Goal: Task Accomplishment & Management: Manage account settings

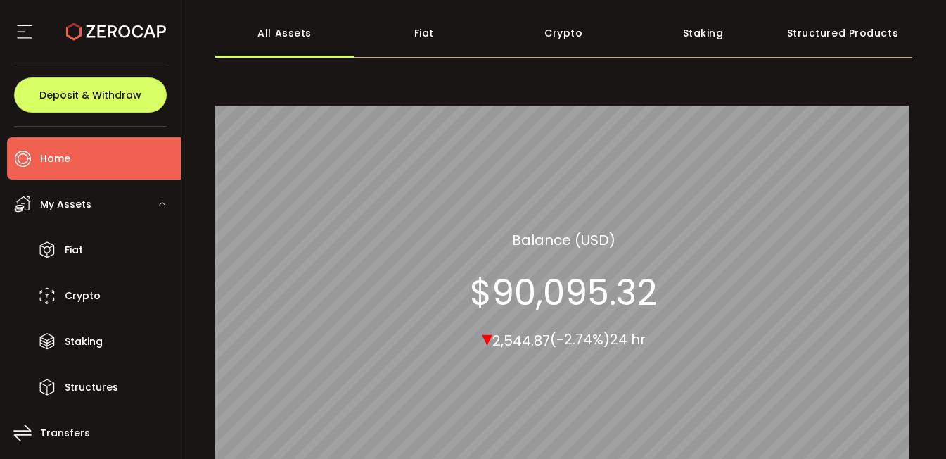
scroll to position [72, 0]
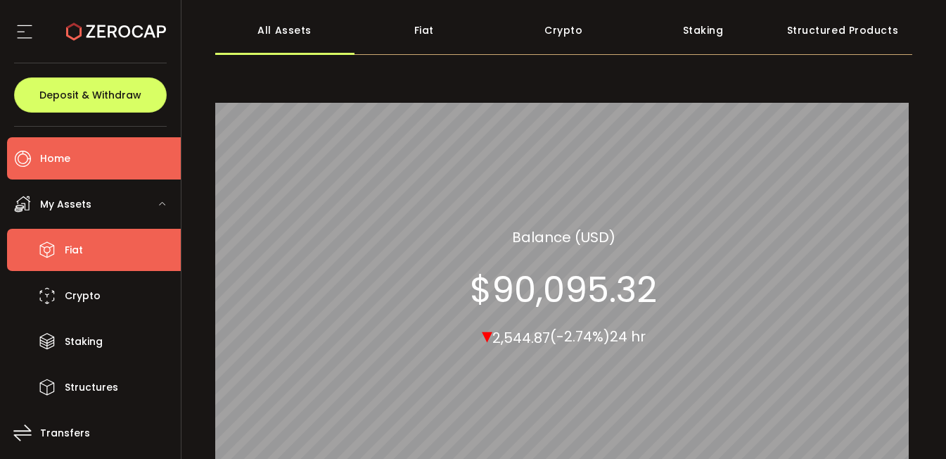
click at [68, 249] on span "Fiat" at bounding box center [74, 250] width 18 height 20
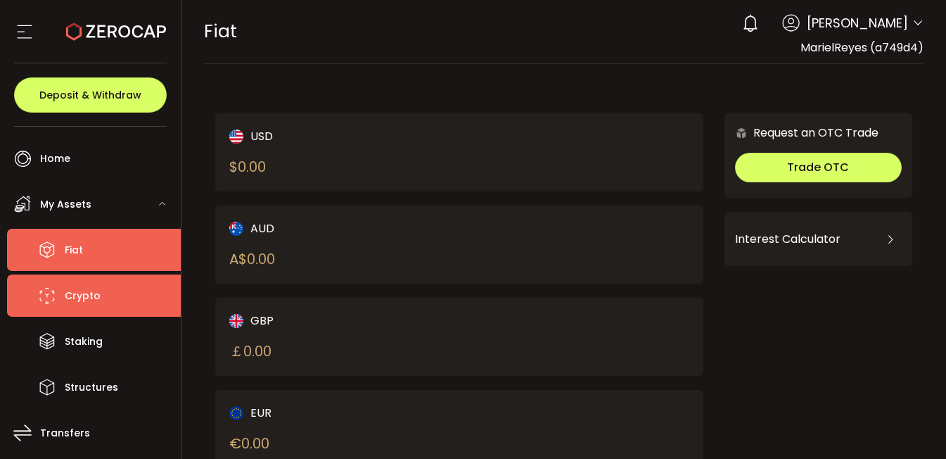
click at [91, 303] on span "Crypto" at bounding box center [83, 296] width 36 height 20
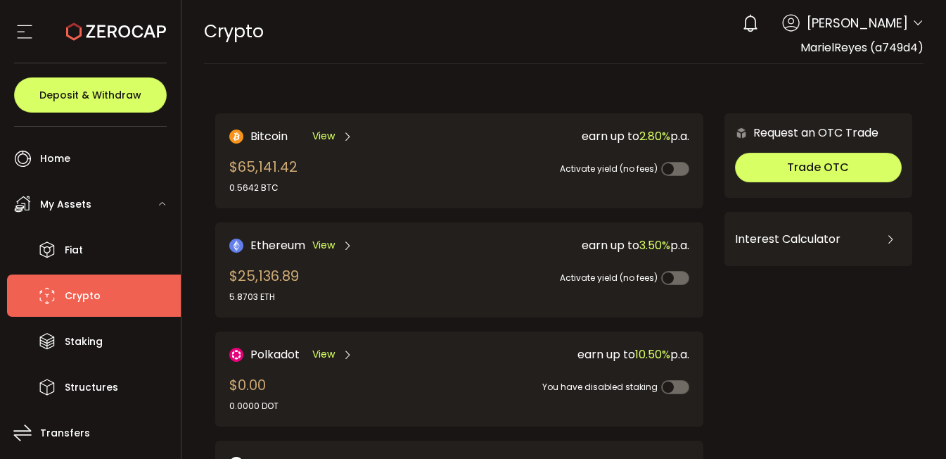
click at [331, 243] on span "View" at bounding box center [323, 245] width 23 height 15
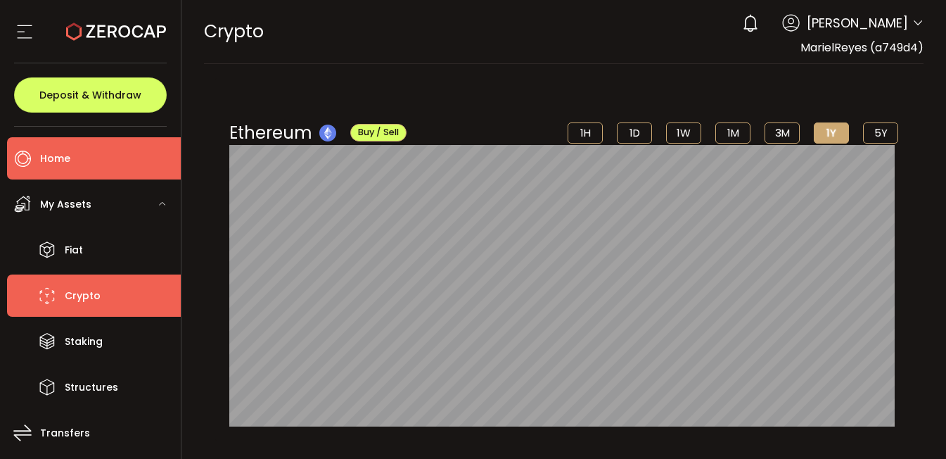
click at [68, 159] on span "Home" at bounding box center [55, 158] width 30 height 20
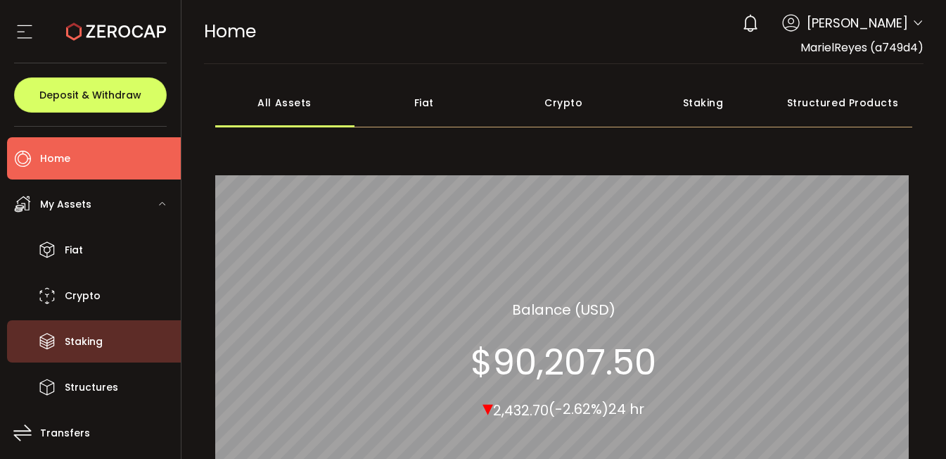
scroll to position [173, 0]
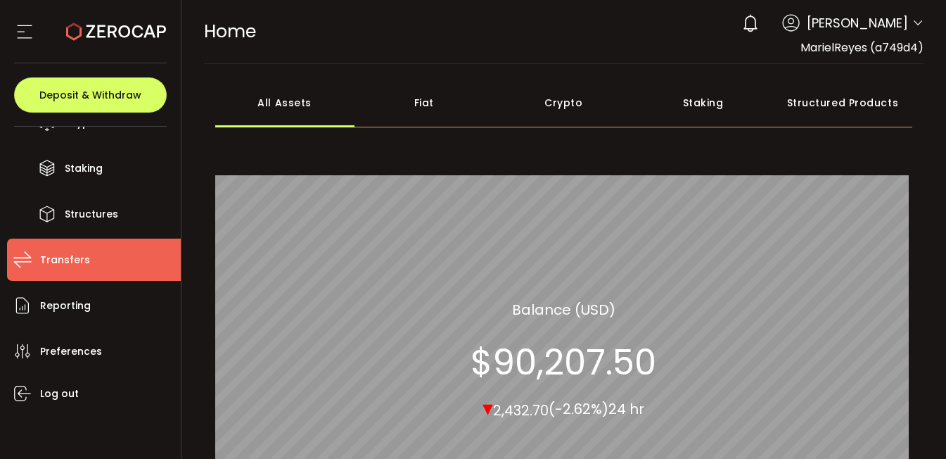
click at [82, 260] on span "Transfers" at bounding box center [65, 260] width 50 height 20
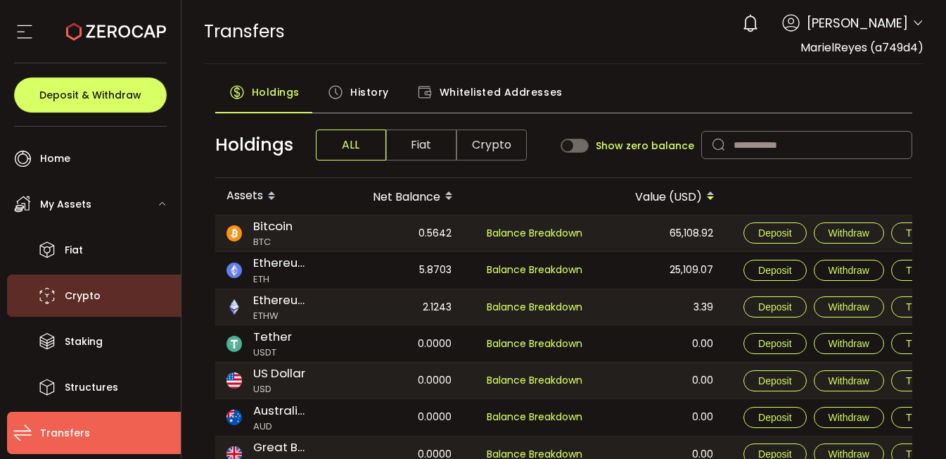
scroll to position [173, 0]
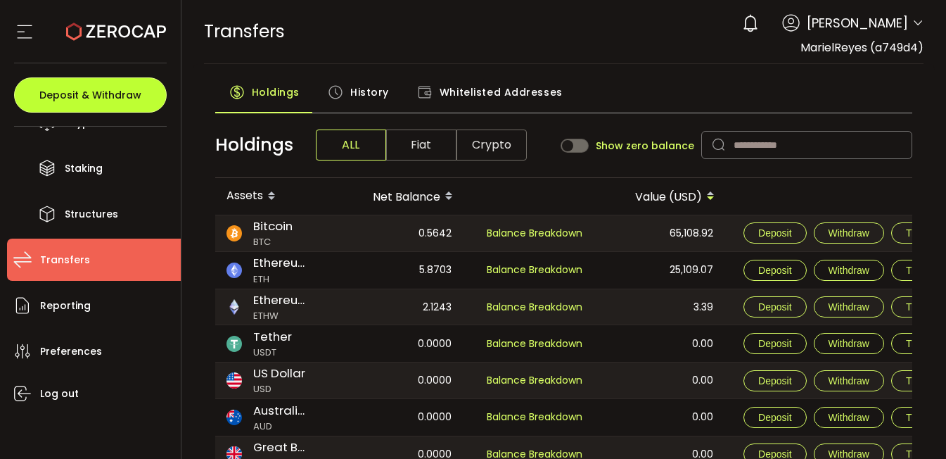
click at [129, 96] on span "Deposit & Withdraw" at bounding box center [90, 95] width 102 height 10
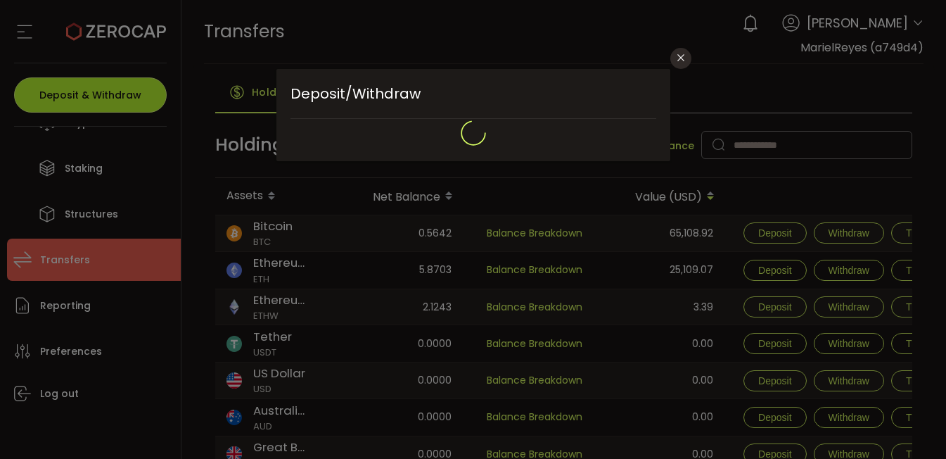
type input "**********"
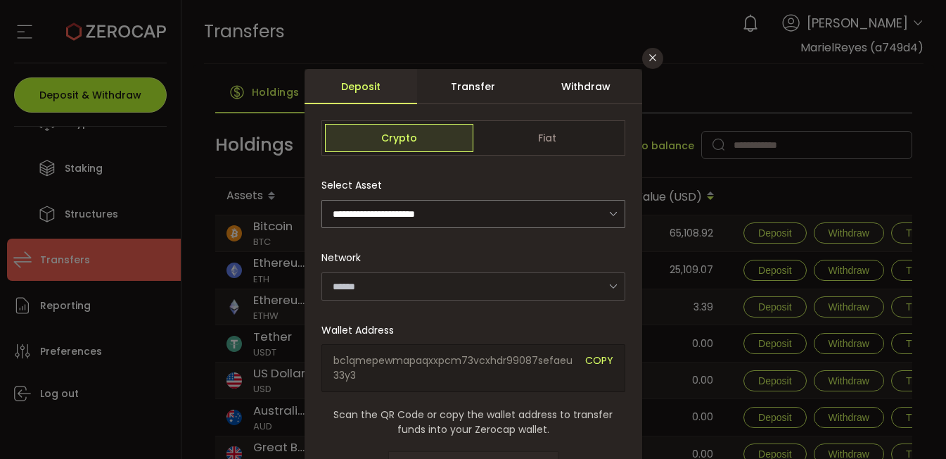
type input "*******"
click at [587, 84] on div "Withdraw" at bounding box center [586, 86] width 113 height 35
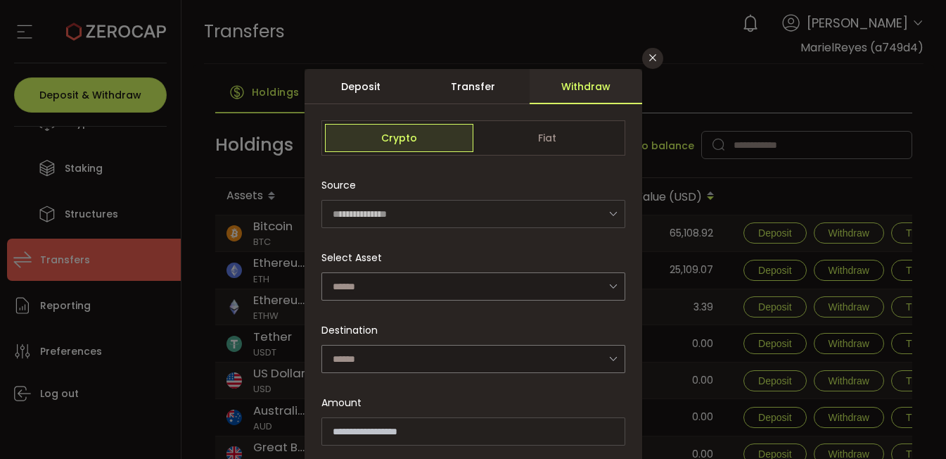
scroll to position [14, 0]
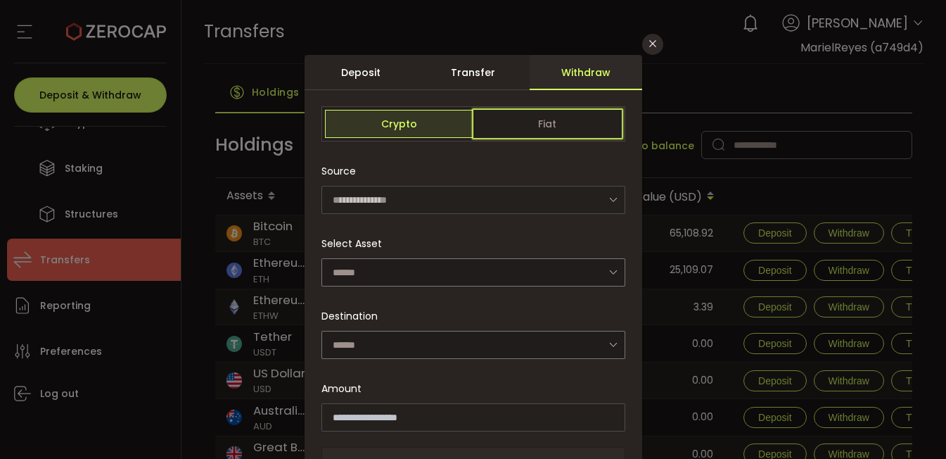
click at [554, 123] on span "Fiat" at bounding box center [547, 124] width 148 height 28
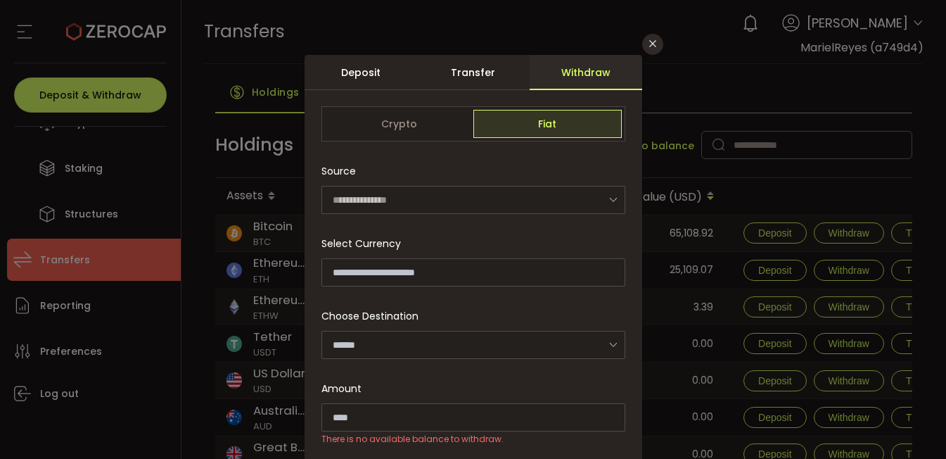
scroll to position [143, 0]
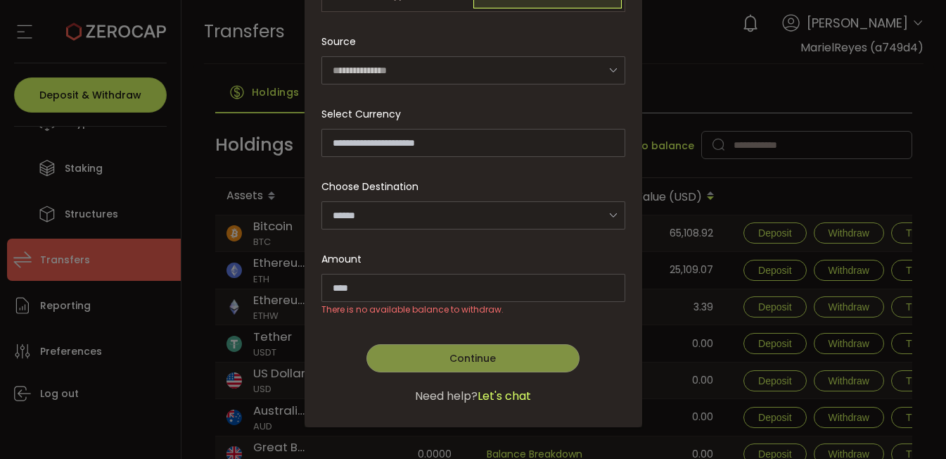
click at [224, 360] on div "**********" at bounding box center [473, 229] width 946 height 459
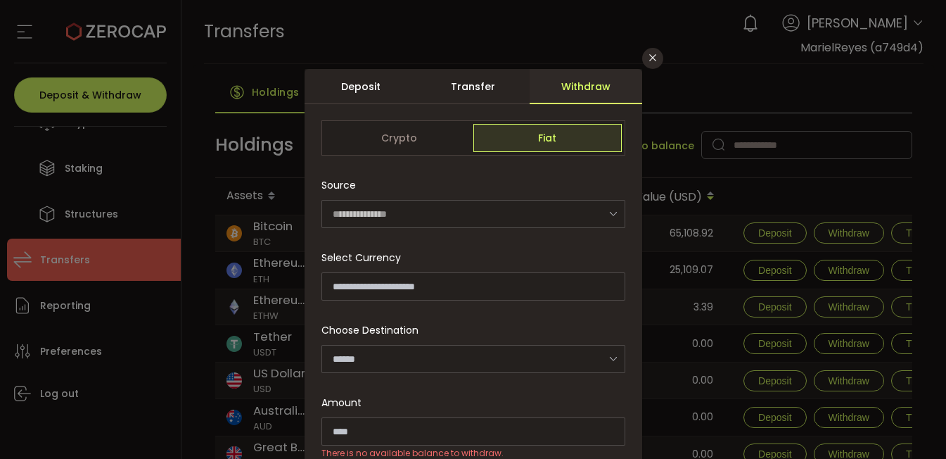
click at [578, 19] on div "**********" at bounding box center [473, 229] width 946 height 459
click at [123, 27] on div "**********" at bounding box center [473, 229] width 946 height 459
click at [363, 84] on div "Deposit" at bounding box center [361, 86] width 113 height 35
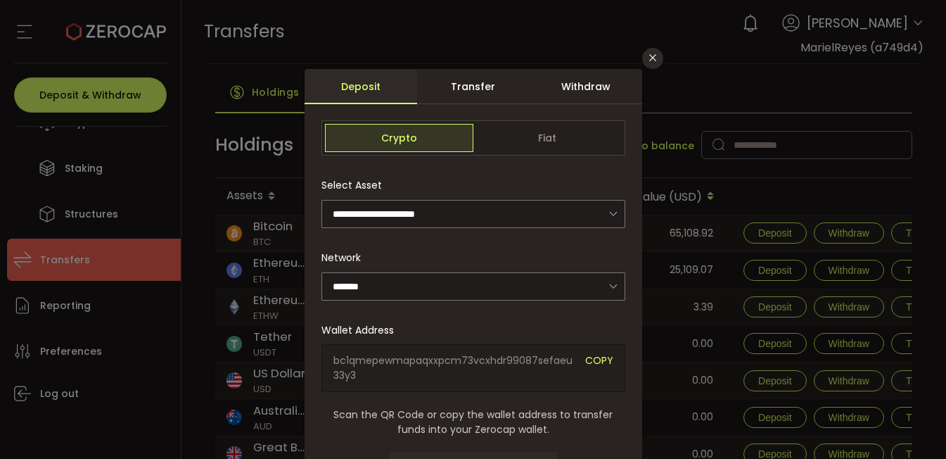
scroll to position [369, 0]
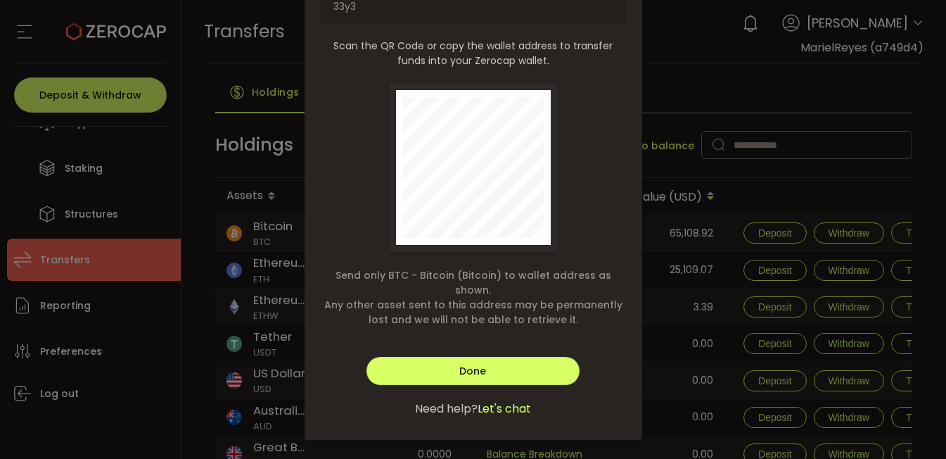
click at [279, 422] on div "**********" at bounding box center [473, 229] width 946 height 459
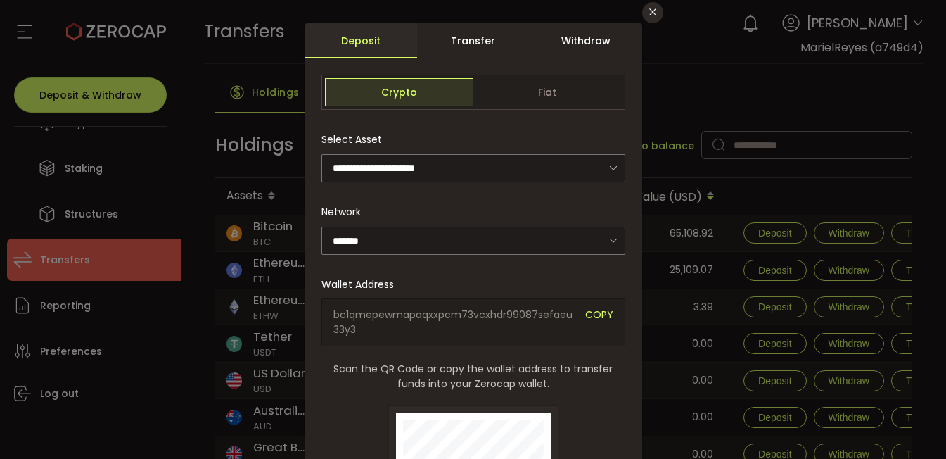
scroll to position [41, 0]
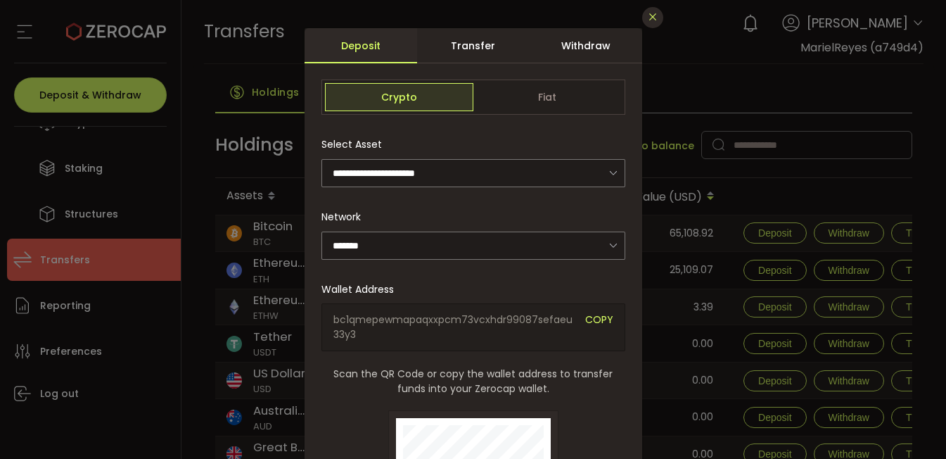
click at [655, 15] on icon "Close" at bounding box center [652, 16] width 11 height 11
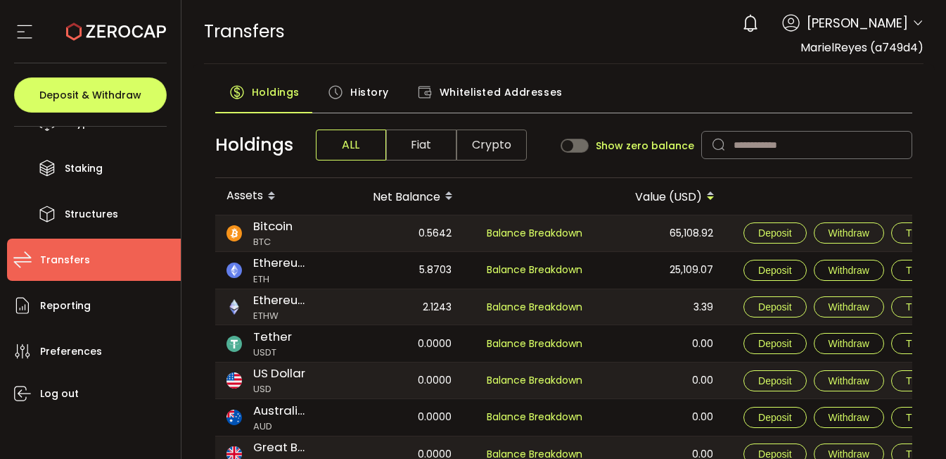
click at [868, 20] on span "[PERSON_NAME]" at bounding box center [857, 22] width 101 height 19
click at [912, 20] on icon at bounding box center [917, 23] width 11 height 11
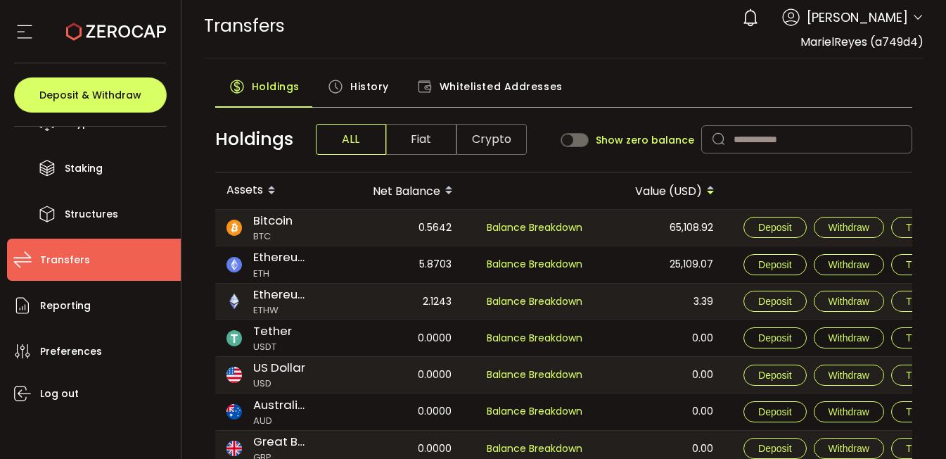
scroll to position [0, 0]
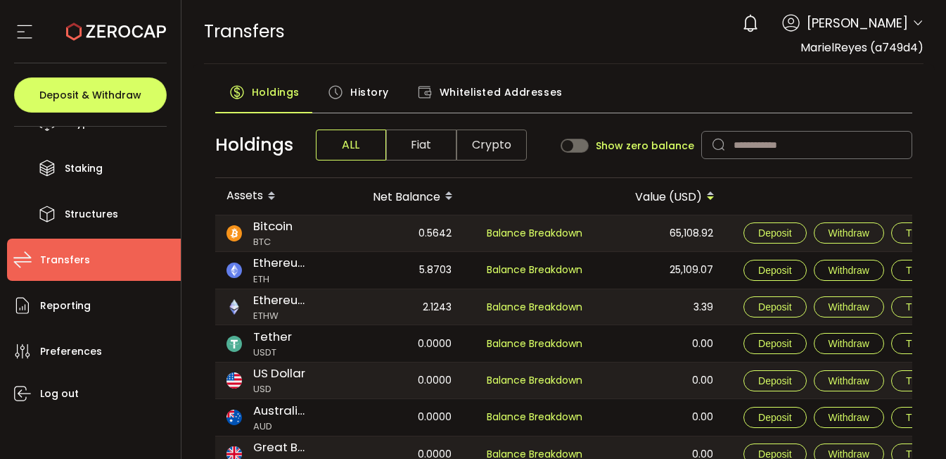
click at [912, 22] on icon at bounding box center [917, 23] width 11 height 11
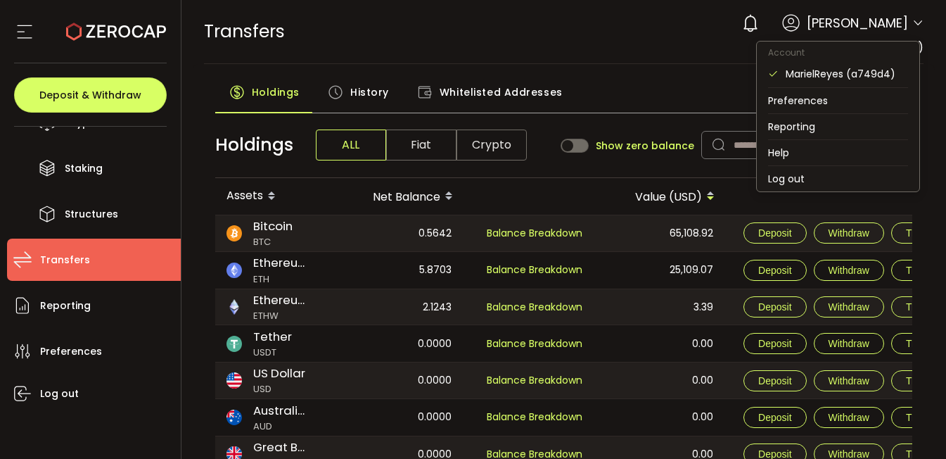
click at [913, 22] on icon at bounding box center [917, 23] width 11 height 11
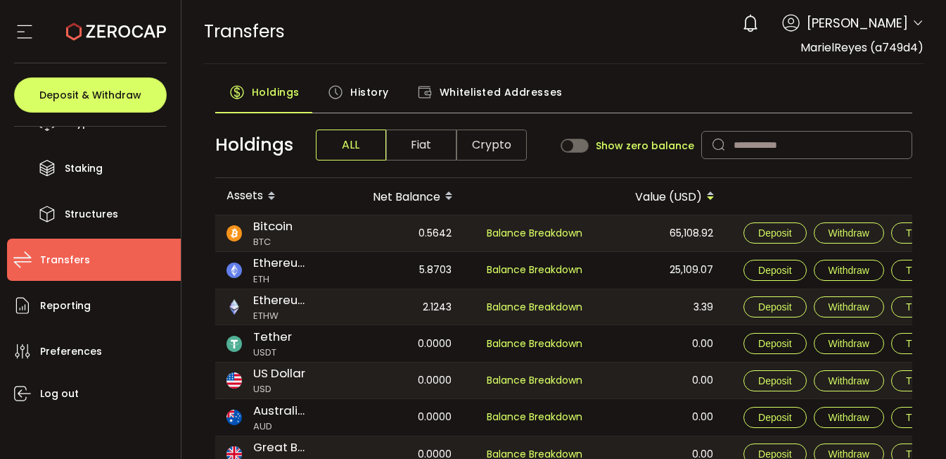
scroll to position [174, 0]
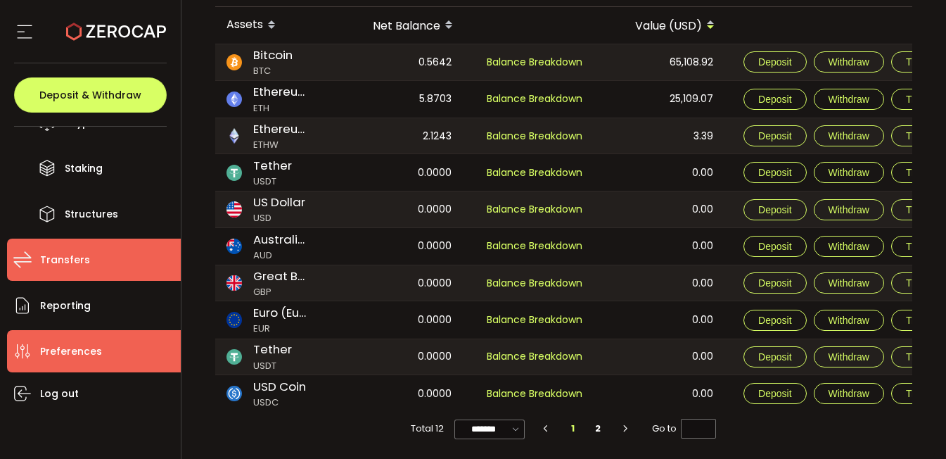
click at [72, 357] on span "Preferences" at bounding box center [71, 351] width 62 height 20
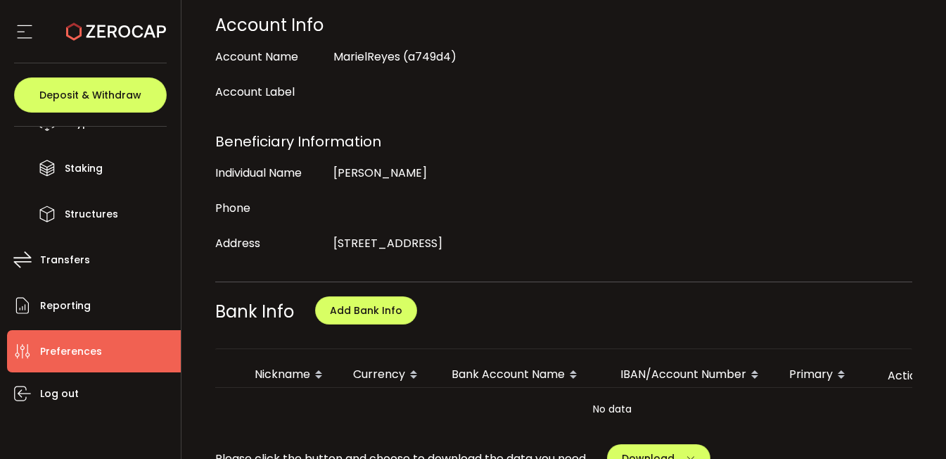
scroll to position [259, 0]
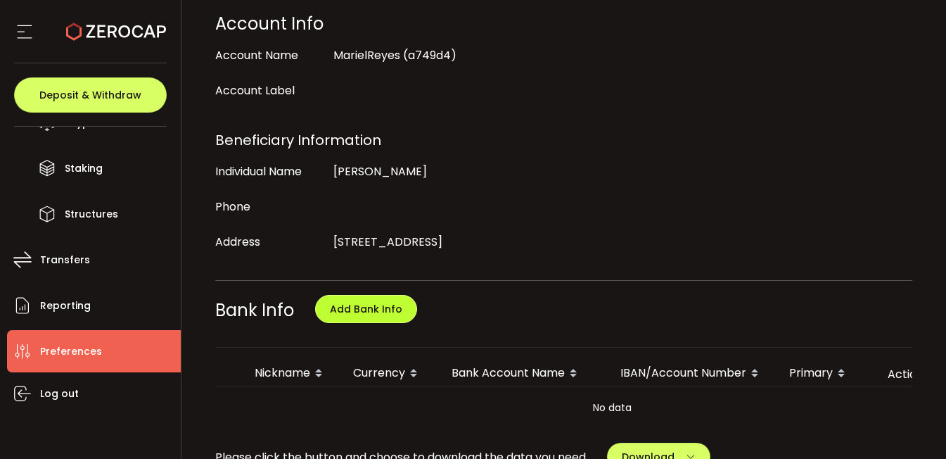
click at [343, 313] on span "Add Bank Info" at bounding box center [366, 309] width 72 height 14
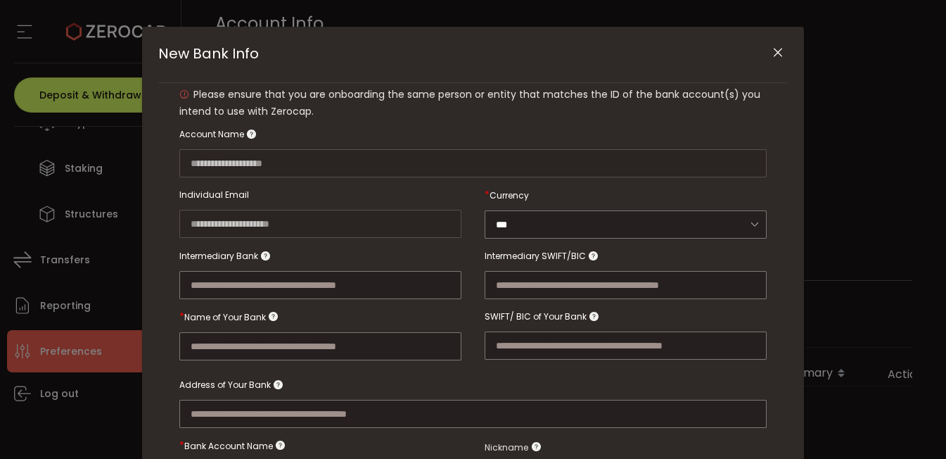
scroll to position [56, 0]
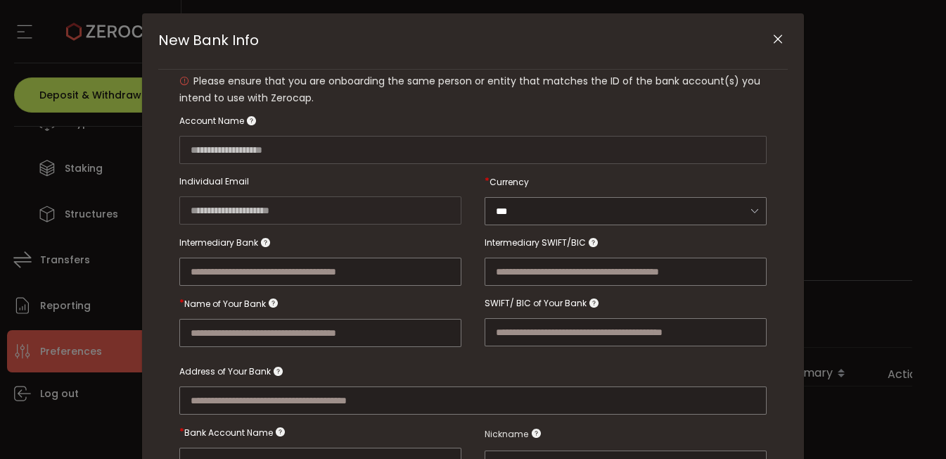
click at [833, 10] on div "**********" at bounding box center [473, 229] width 946 height 459
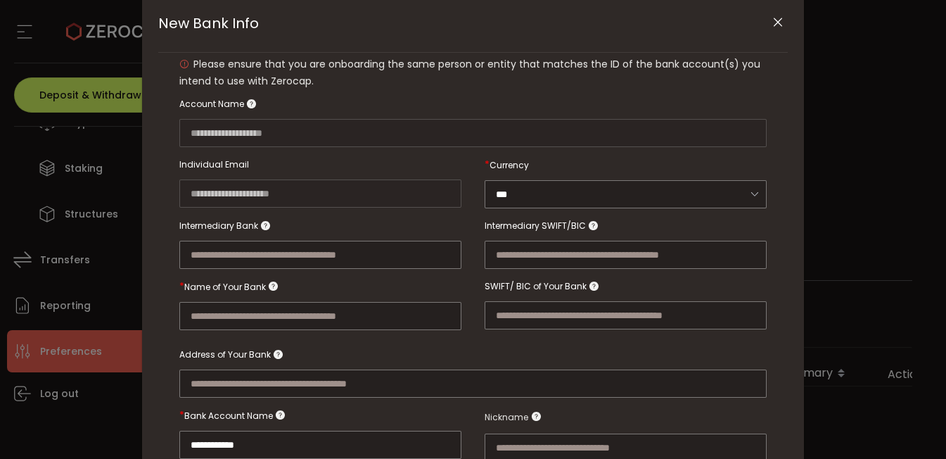
scroll to position [70, 0]
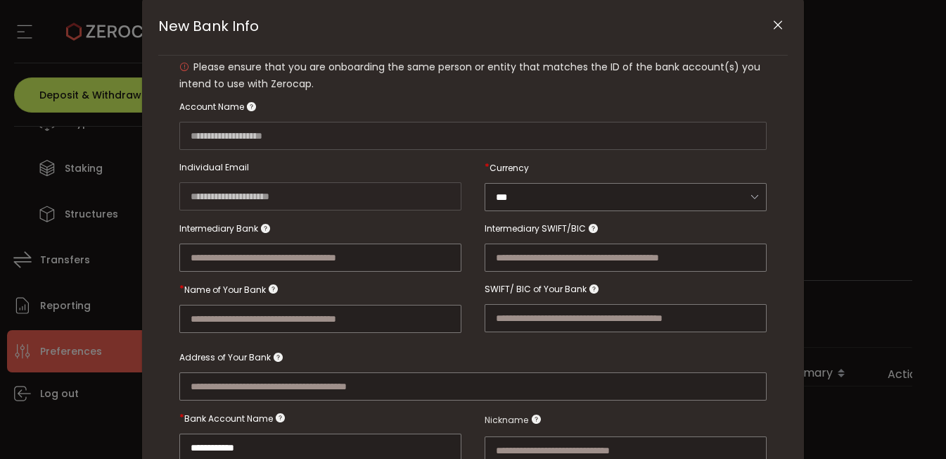
click at [774, 23] on iframe "Chat Widget" at bounding box center [788, 241] width 315 height 436
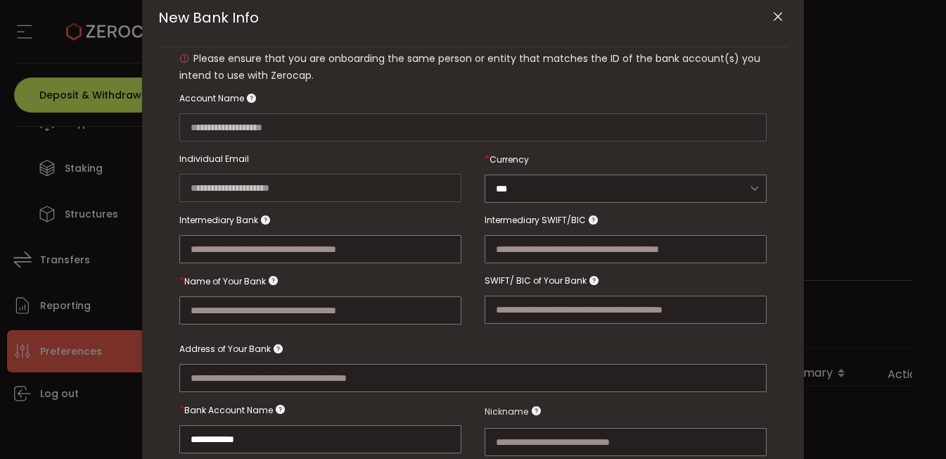
scroll to position [79, 0]
click at [774, 18] on icon "Close" at bounding box center [778, 16] width 14 height 14
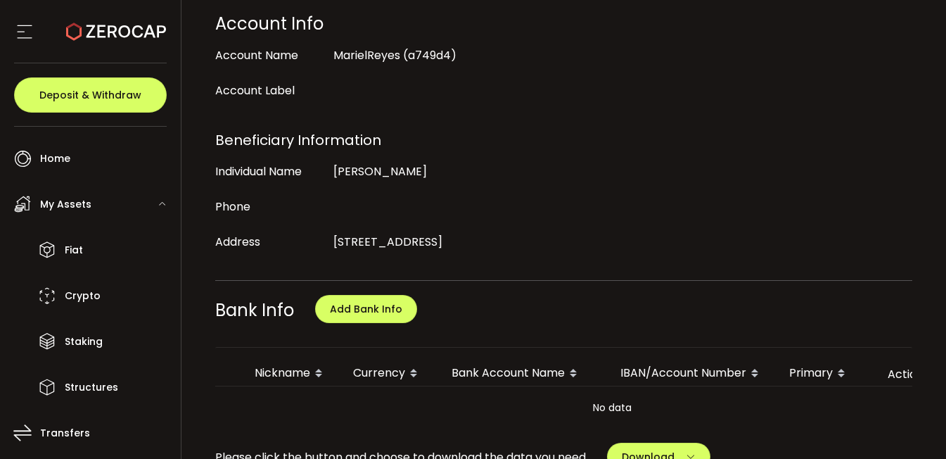
scroll to position [433, 0]
